Goal: Transaction & Acquisition: Purchase product/service

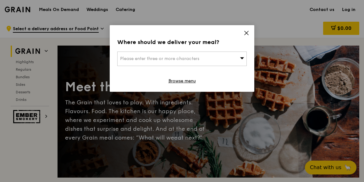
click at [247, 33] on icon at bounding box center [246, 33] width 4 height 4
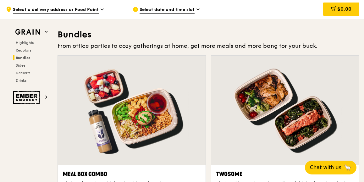
scroll to position [911, 0]
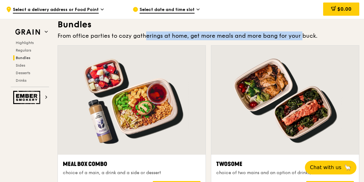
drag, startPoint x: 131, startPoint y: 36, endPoint x: 286, endPoint y: 40, distance: 155.5
click at [286, 40] on div "From office parties to cozy gatherings at home, get more meals and more bang fo…" at bounding box center [207, 35] width 301 height 9
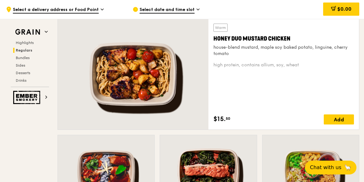
scroll to position [440, 0]
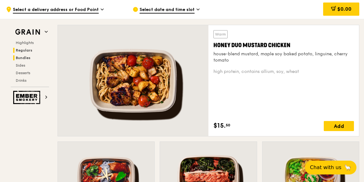
click at [27, 58] on span "Bundles" at bounding box center [23, 58] width 15 height 4
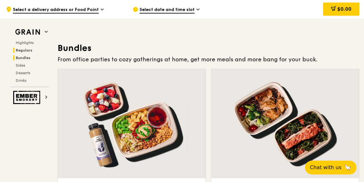
scroll to position [904, 0]
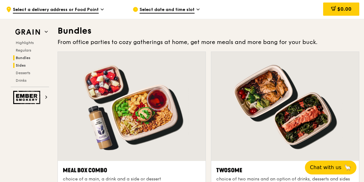
click at [24, 64] on span "Sides" at bounding box center [21, 65] width 10 height 4
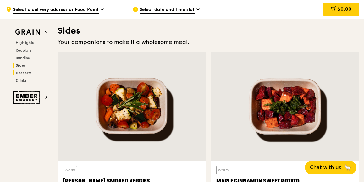
click at [24, 72] on span "Desserts" at bounding box center [24, 73] width 16 height 4
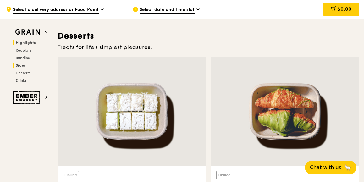
click at [31, 44] on span "Highlights" at bounding box center [26, 43] width 20 height 4
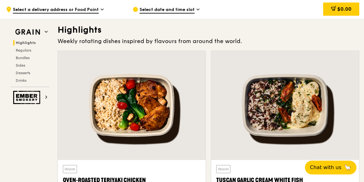
scroll to position [177, 0]
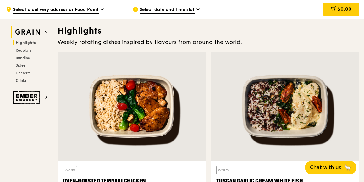
click at [43, 30] on h2 "Grain" at bounding box center [30, 31] width 38 height 11
click at [43, 33] on h2 "Grain" at bounding box center [30, 31] width 38 height 11
click at [92, 13] on span "Select a delivery address or Food Point" at bounding box center [56, 10] width 86 height 7
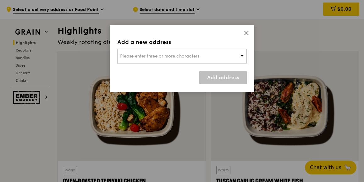
click at [246, 30] on icon at bounding box center [246, 33] width 6 height 6
